Goal: Task Accomplishment & Management: Use online tool/utility

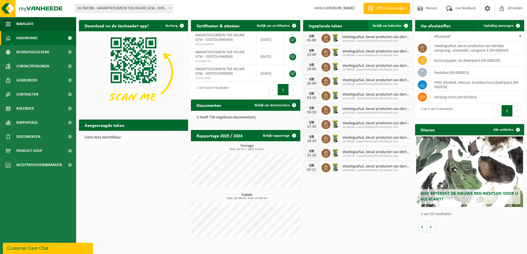
click at [385, 25] on span "Bekijk uw kalender" at bounding box center [387, 26] width 29 height 4
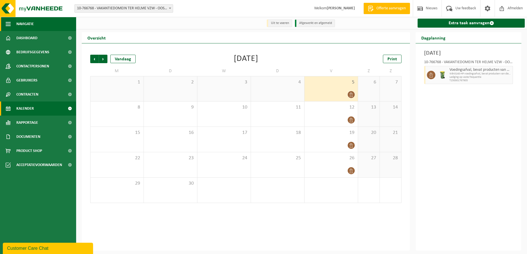
click at [19, 25] on span "Navigatie" at bounding box center [24, 24] width 17 height 14
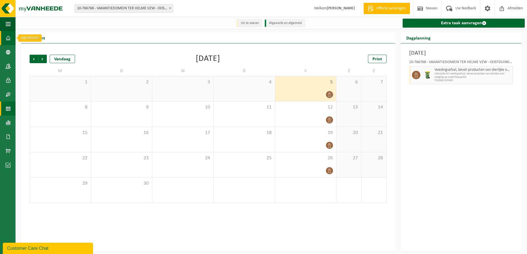
click at [12, 36] on link "Dashboard" at bounding box center [8, 38] width 16 height 14
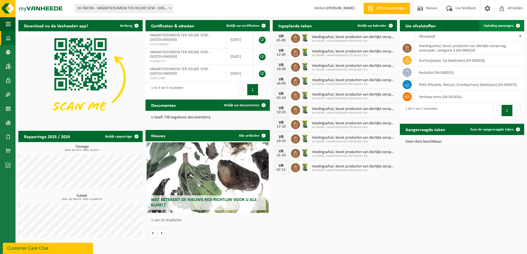
click at [495, 23] on link "Ophaling aanvragen" at bounding box center [501, 25] width 45 height 11
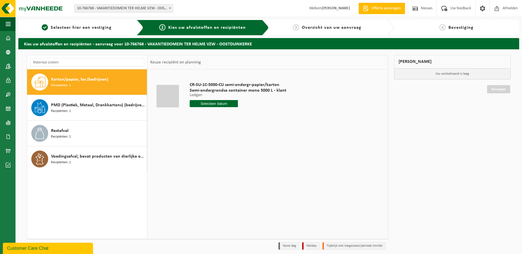
click at [210, 104] on input "text" at bounding box center [214, 103] width 48 height 7
click at [204, 143] on div "9" at bounding box center [205, 144] width 10 height 9
type input "Van [DATE]"
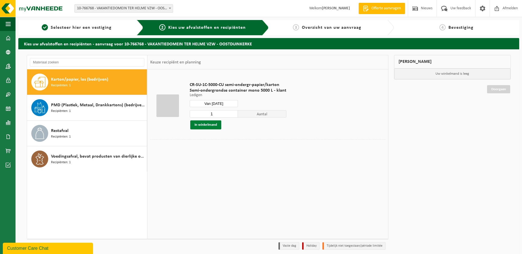
click at [207, 127] on button "In winkelmand" at bounding box center [205, 124] width 31 height 9
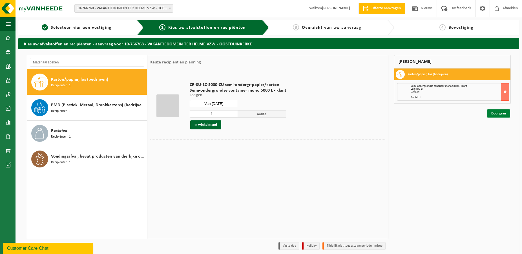
click at [498, 113] on link "Doorgaan" at bounding box center [498, 113] width 23 height 8
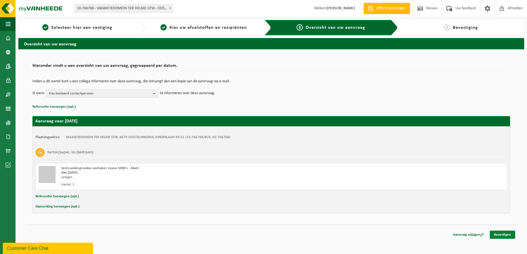
click at [500, 234] on link "Bevestigen" at bounding box center [502, 235] width 25 height 8
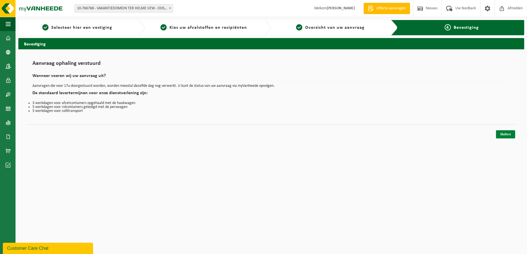
click at [500, 134] on link "Sluiten" at bounding box center [505, 134] width 19 height 8
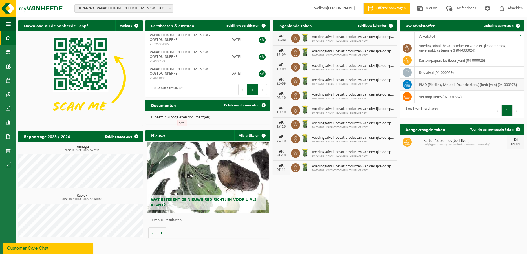
click at [422, 86] on td "PMD (Plastiek, Metaal, Drankkartons) (bedrijven) (04-000978)" at bounding box center [469, 85] width 109 height 12
click at [410, 84] on span at bounding box center [407, 84] width 9 height 9
click at [491, 23] on link "Ophaling aanvragen" at bounding box center [501, 25] width 45 height 11
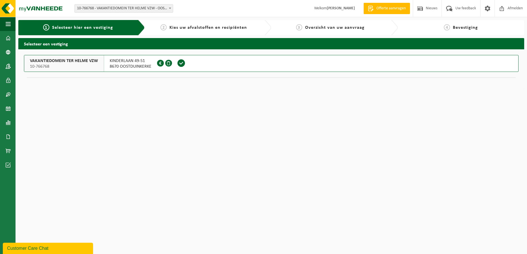
click at [133, 63] on span "KINDERLAAN 49-51" at bounding box center [131, 61] width 42 height 6
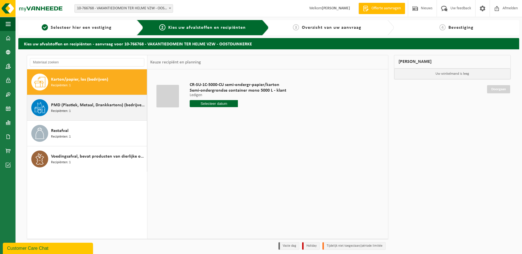
click at [70, 109] on span "Recipiënten: 1" at bounding box center [61, 111] width 20 height 5
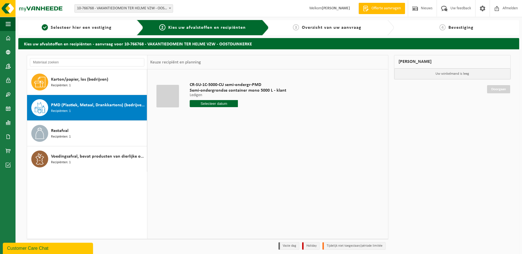
click at [211, 106] on input "text" at bounding box center [214, 103] width 48 height 7
click at [205, 146] on div "9" at bounding box center [205, 144] width 10 height 9
type input "Van 2025-09-09"
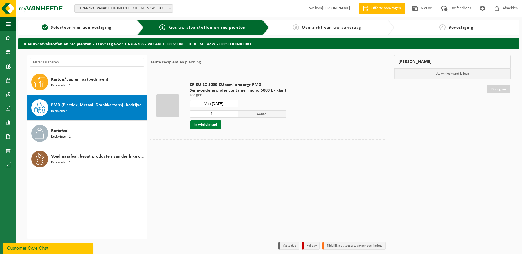
click at [209, 123] on button "In winkelmand" at bounding box center [205, 124] width 31 height 9
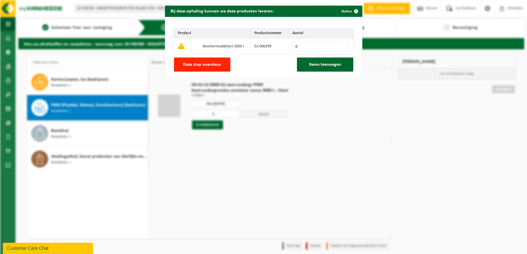
click at [341, 43] on input "0" at bounding box center [320, 46] width 57 height 10
type input "1"
click at [339, 44] on input "1" at bounding box center [320, 46] width 57 height 10
click at [326, 61] on button "Items toevoegen" at bounding box center [325, 65] width 56 height 14
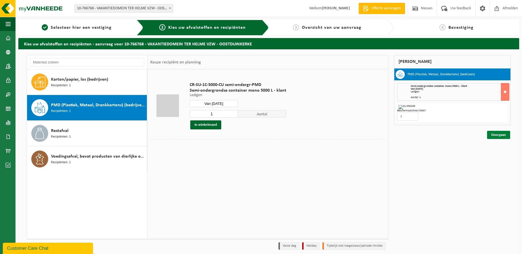
click at [497, 132] on link "Doorgaan" at bounding box center [498, 135] width 23 height 8
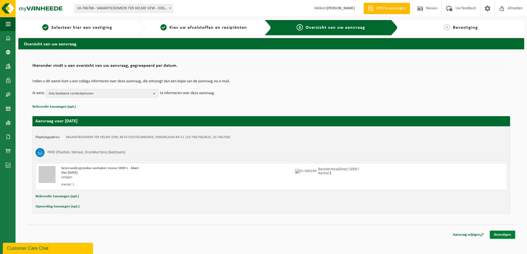
click at [503, 237] on link "Bevestigen" at bounding box center [502, 235] width 25 height 8
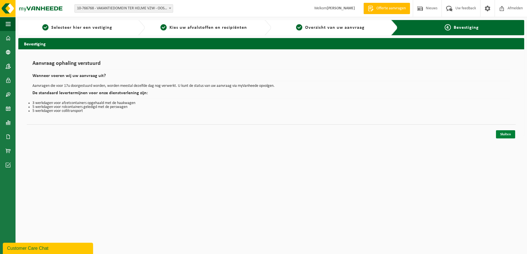
click at [511, 135] on link "Sluiten" at bounding box center [505, 134] width 19 height 8
